Goal: Find specific page/section: Find specific page/section

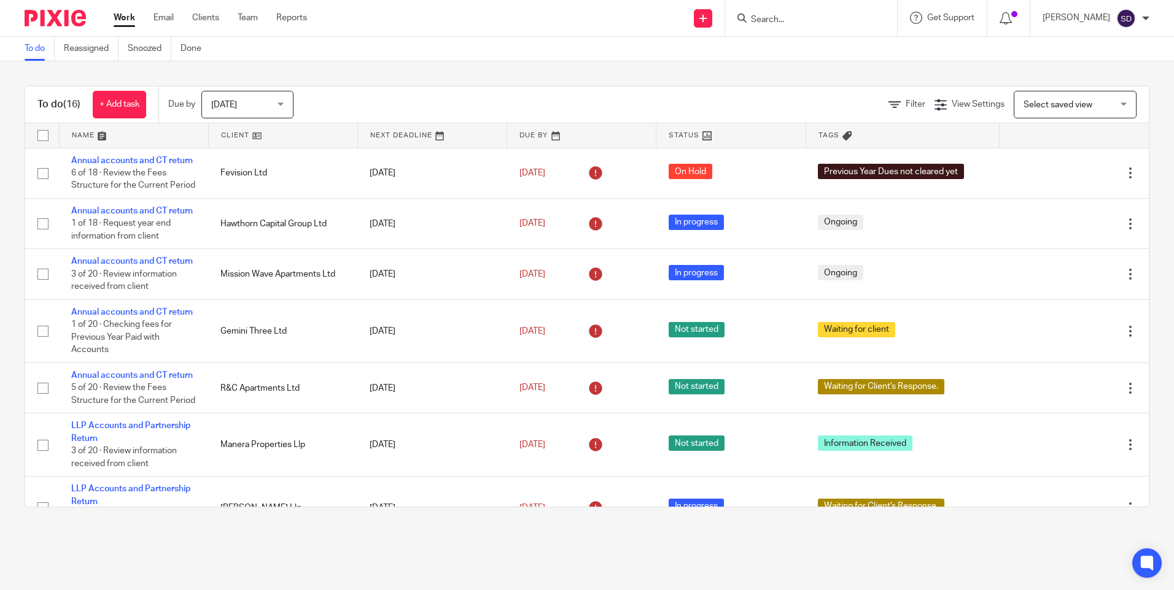
click at [775, 23] on input "Search" at bounding box center [804, 20] width 110 height 11
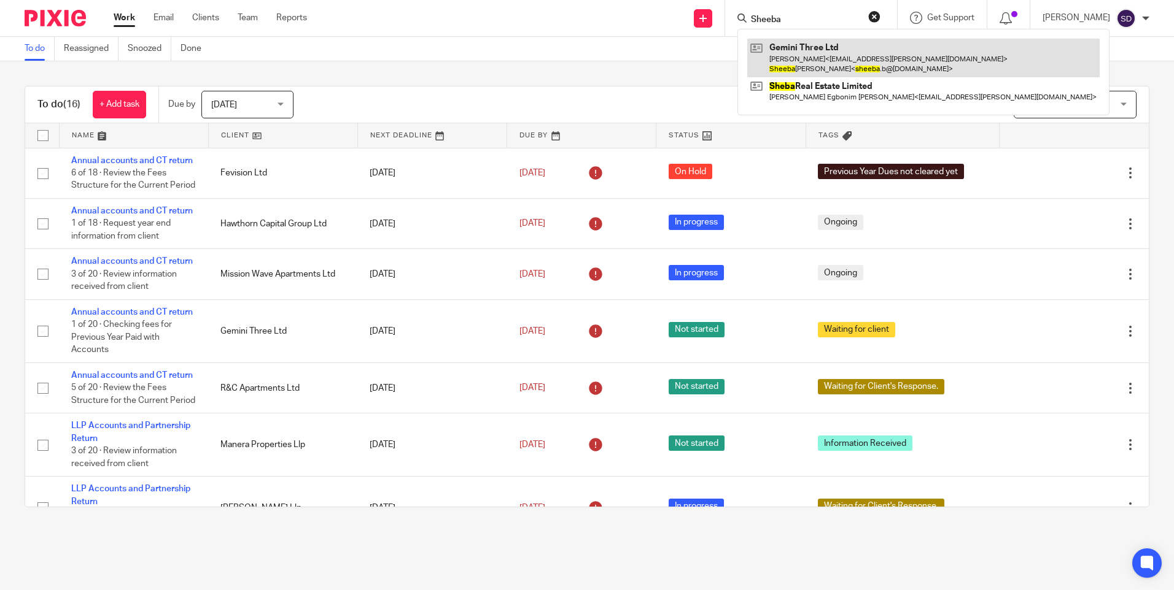
type input "Sheeba"
click at [811, 56] on link at bounding box center [923, 58] width 352 height 38
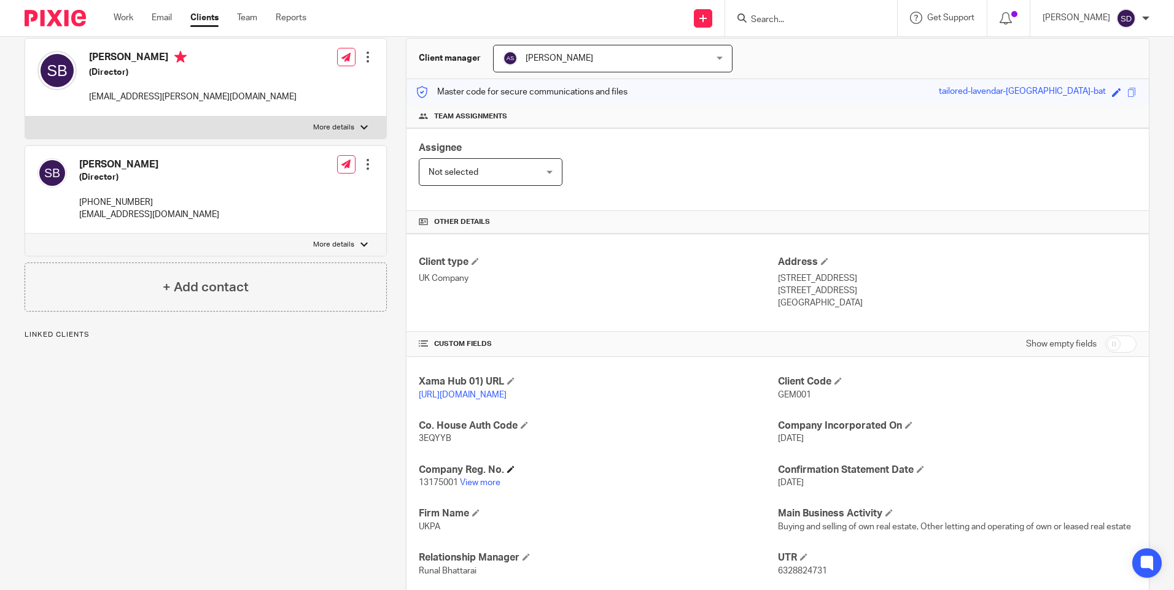
scroll to position [246, 0]
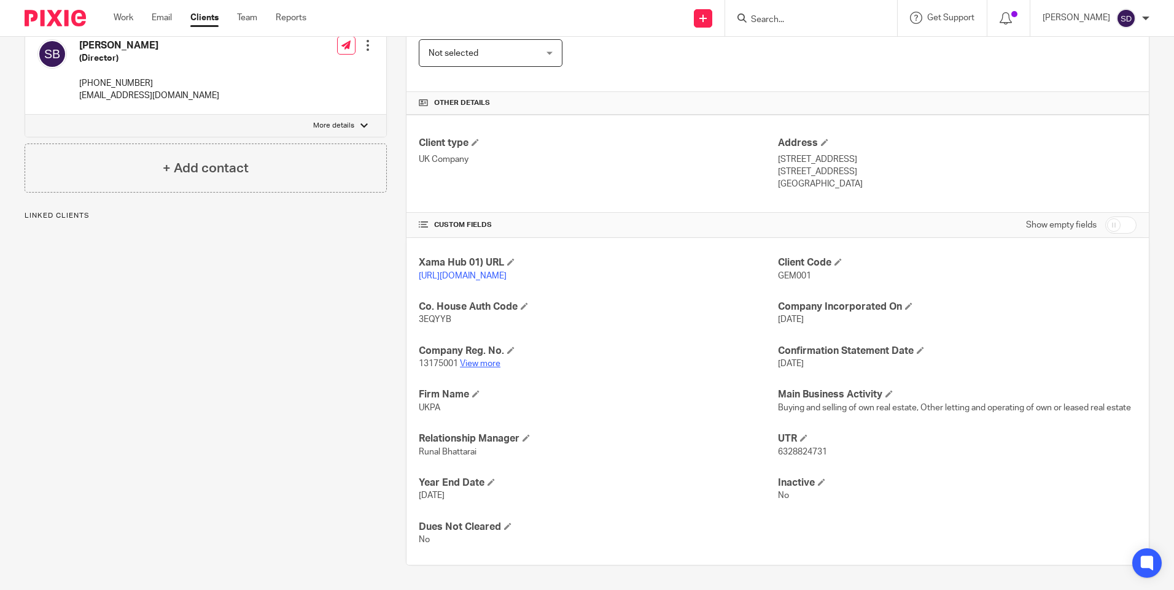
click at [484, 362] on link "View more" at bounding box center [480, 364] width 41 height 9
